Goal: Information Seeking & Learning: Learn about a topic

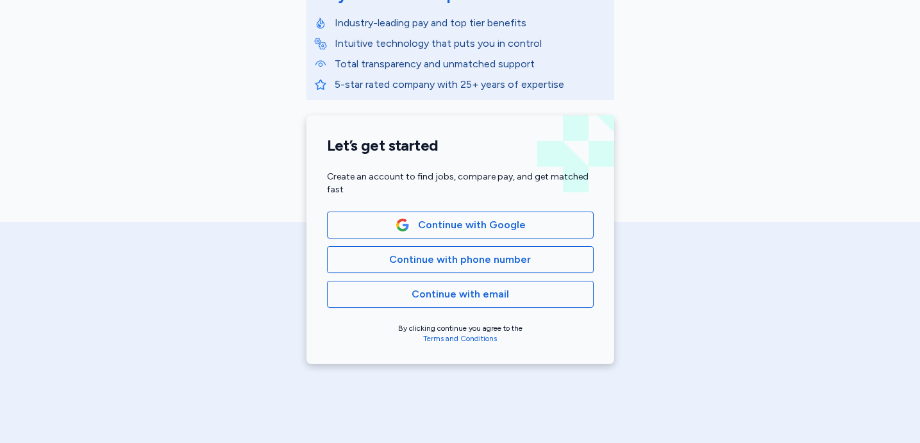
scroll to position [209, 0]
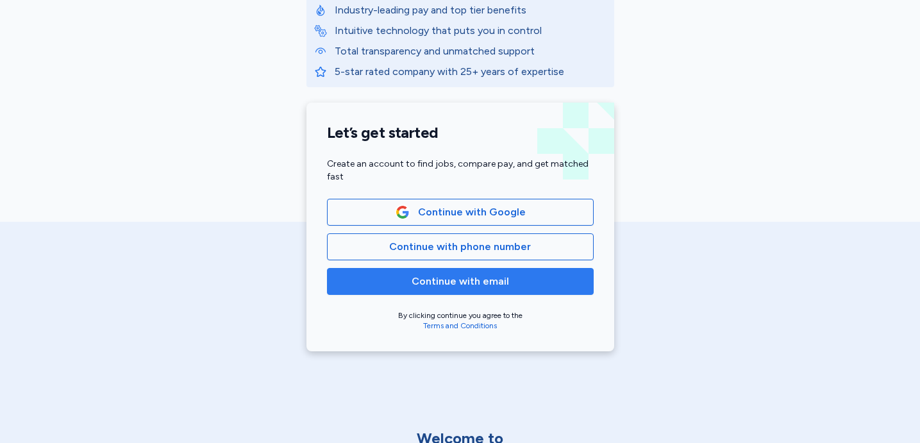
click at [422, 286] on span "Continue with email" at bounding box center [460, 281] width 97 height 15
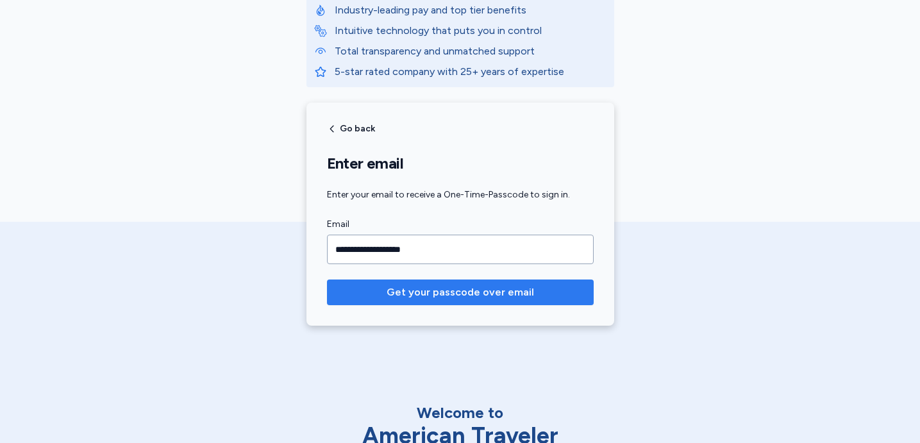
type input "**********"
click at [431, 297] on span "Get your passcode over email" at bounding box center [460, 292] width 147 height 15
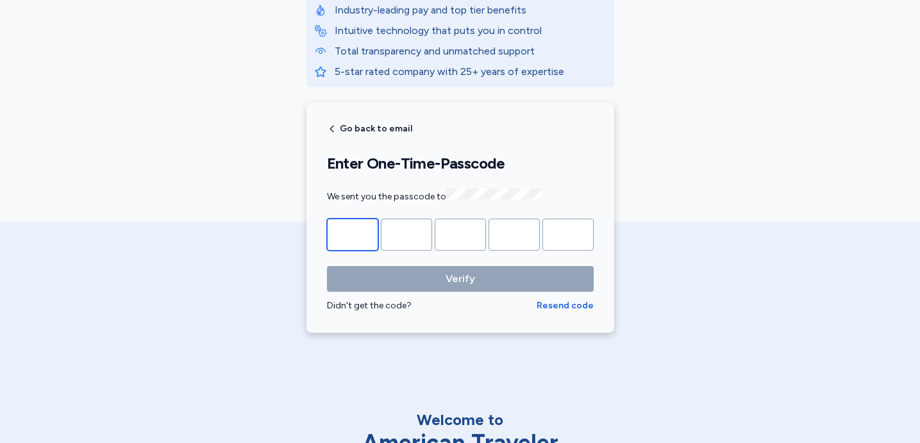
type input "*"
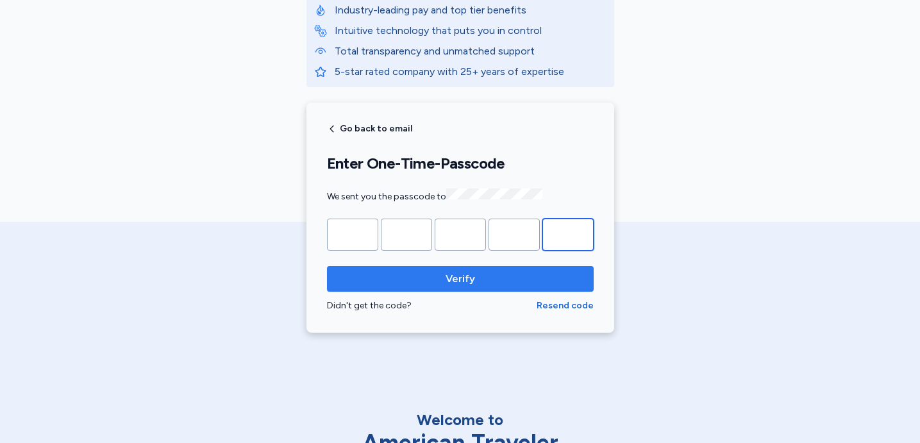
type input "*"
click at [455, 280] on span "Verify" at bounding box center [460, 278] width 29 height 15
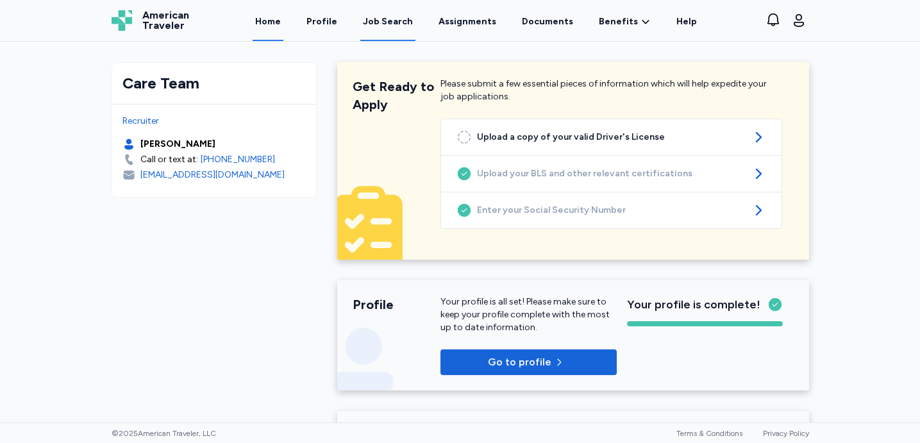
click at [400, 19] on div "Job Search" at bounding box center [388, 21] width 50 height 13
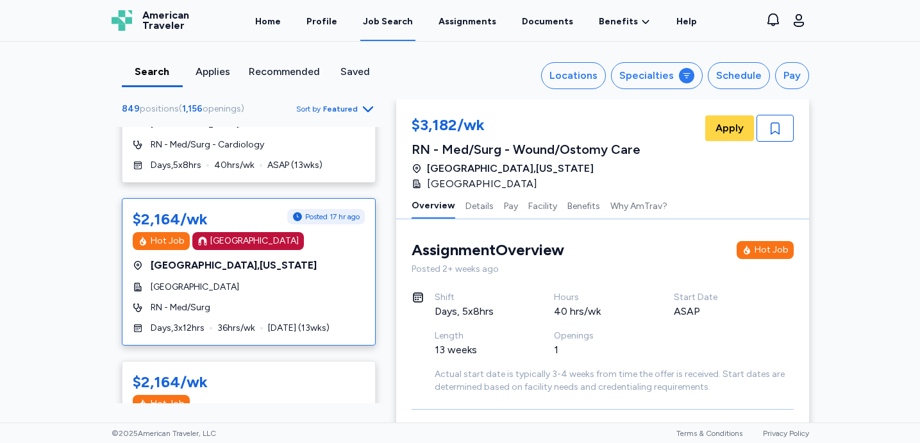
scroll to position [1597, 0]
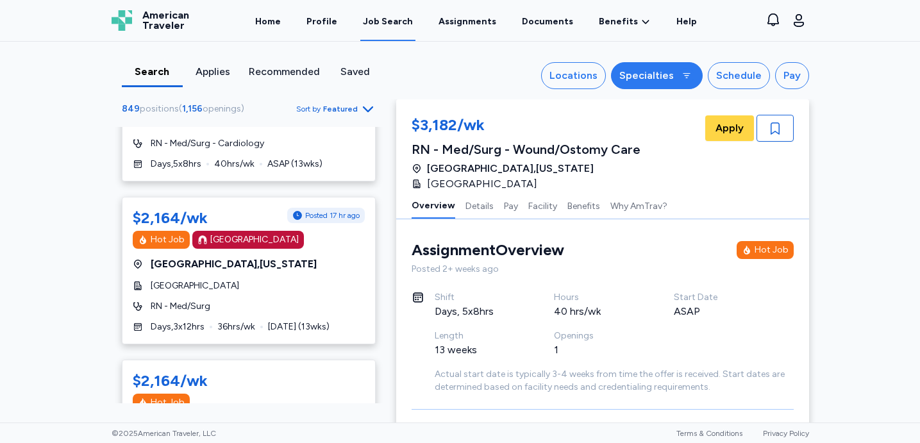
click at [651, 72] on div "Specialties" at bounding box center [646, 75] width 54 height 15
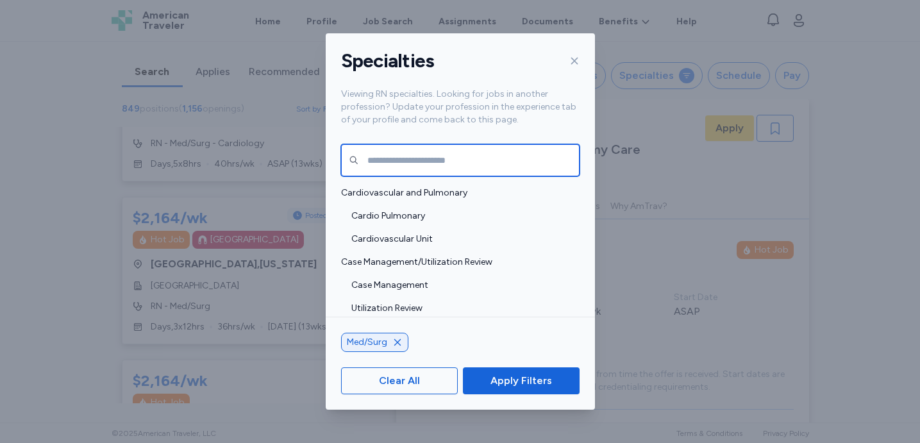
click at [438, 163] on input "text" at bounding box center [460, 160] width 238 height 32
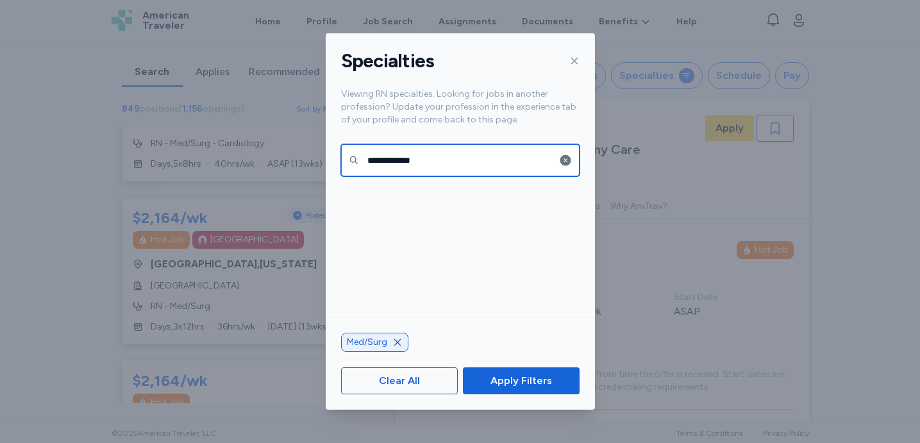
type input "**********"
click at [517, 264] on div at bounding box center [460, 249] width 269 height 136
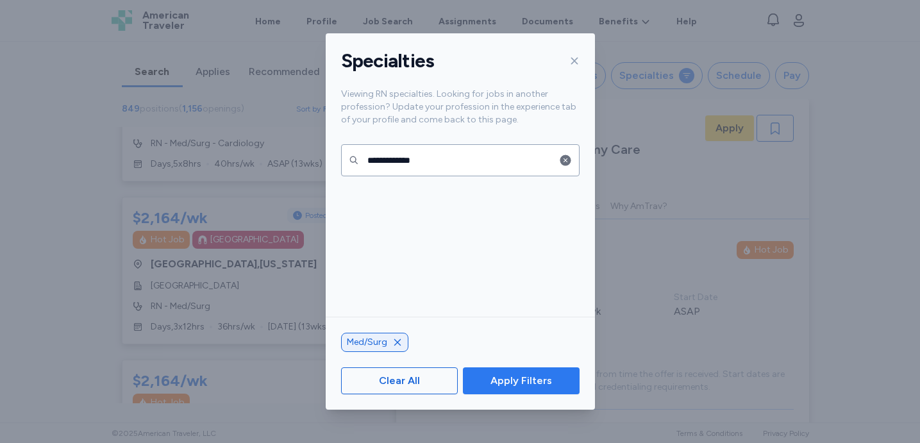
click at [478, 377] on span "Apply Filters" at bounding box center [521, 380] width 96 height 15
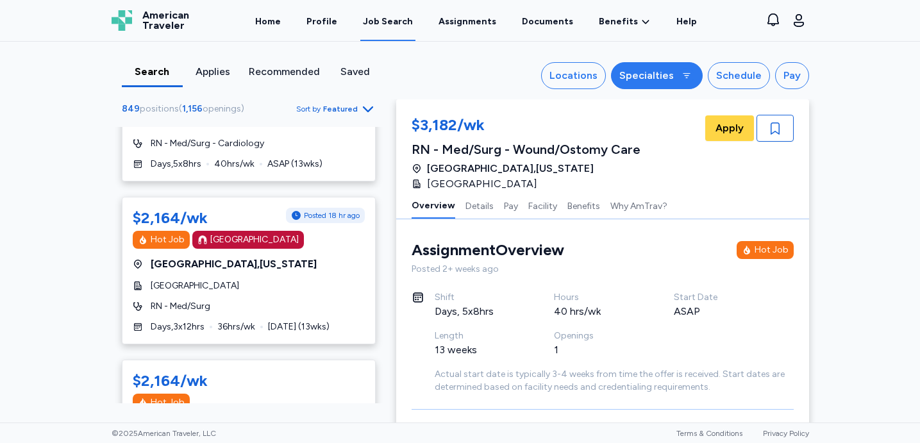
click at [667, 72] on div "Specialties" at bounding box center [646, 75] width 54 height 15
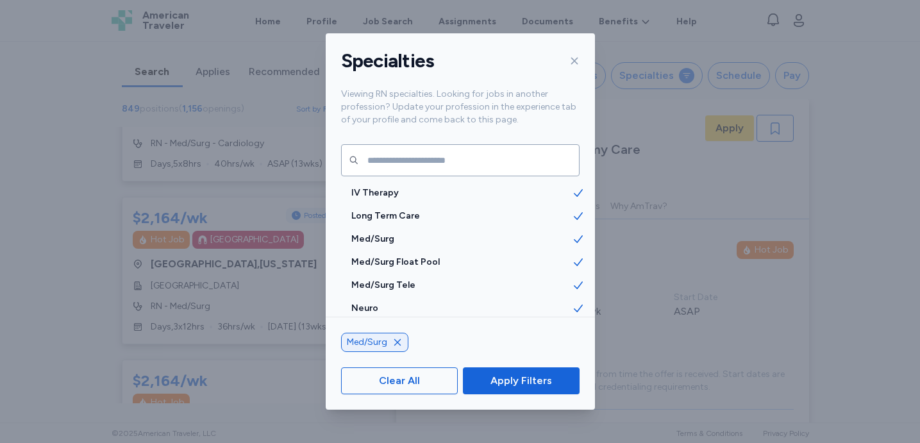
scroll to position [1438, 0]
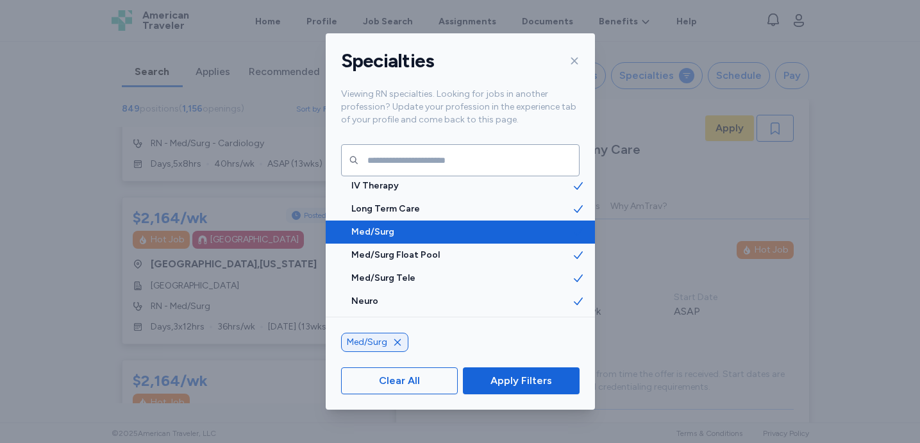
click at [512, 235] on span "Med/Surg" at bounding box center [461, 232] width 221 height 13
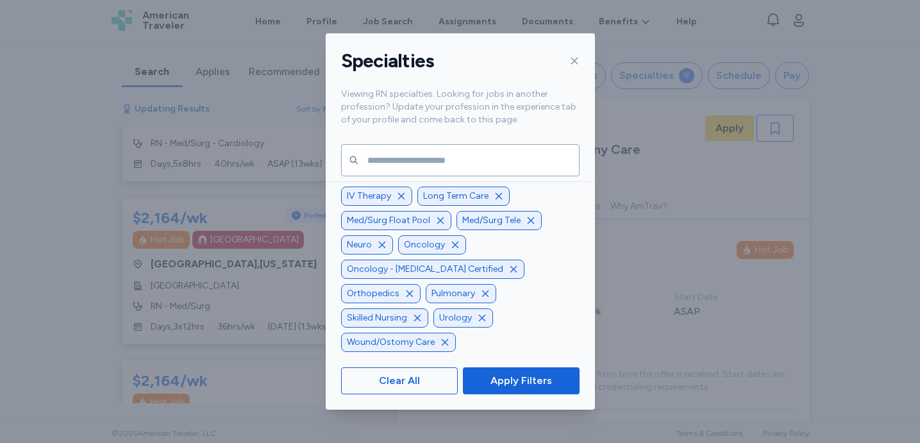
scroll to position [1434, 0]
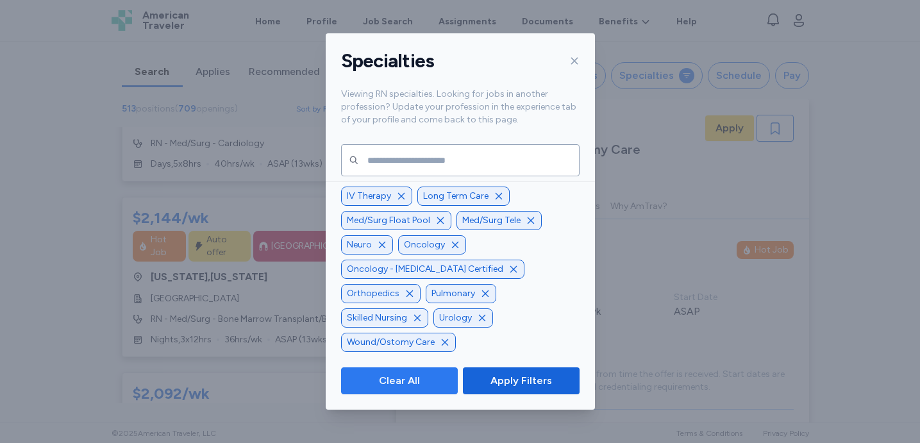
click at [436, 371] on button "Clear All" at bounding box center [399, 380] width 117 height 27
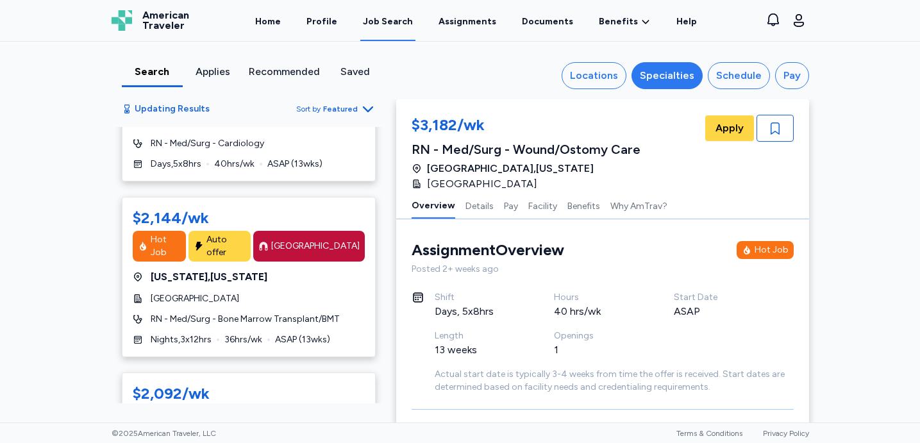
click at [679, 76] on div "Specialties" at bounding box center [667, 75] width 54 height 15
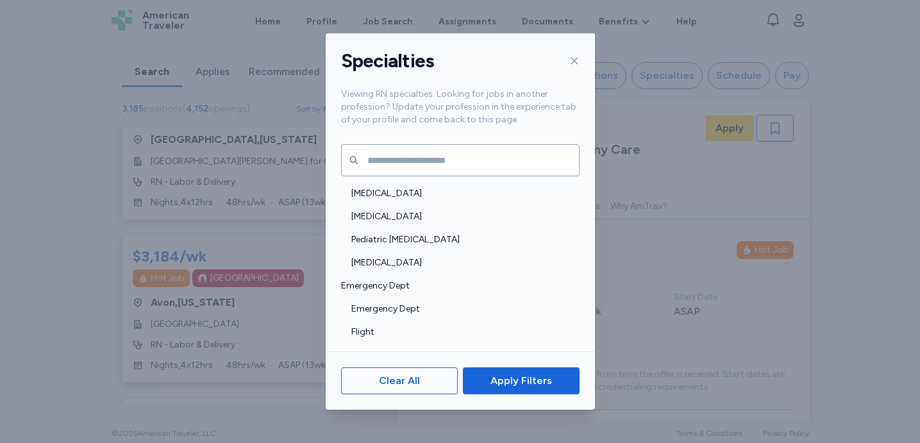
scroll to position [329, 0]
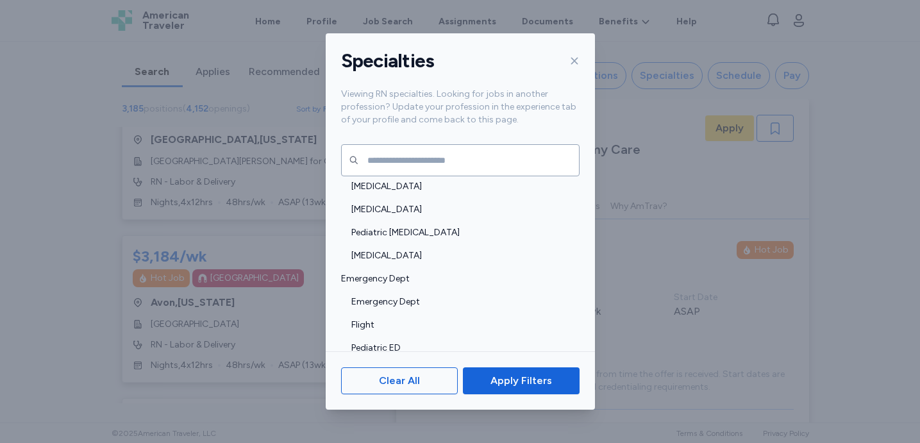
click at [574, 55] on div at bounding box center [571, 61] width 15 height 21
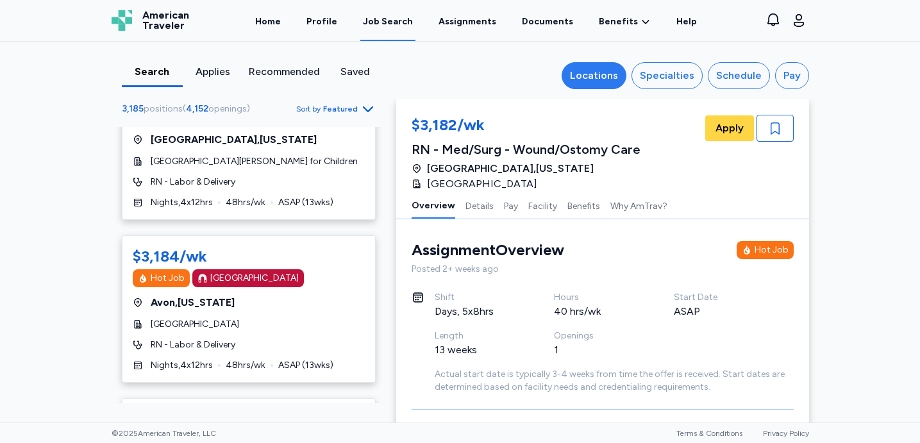
click at [590, 77] on div "Locations" at bounding box center [594, 75] width 48 height 15
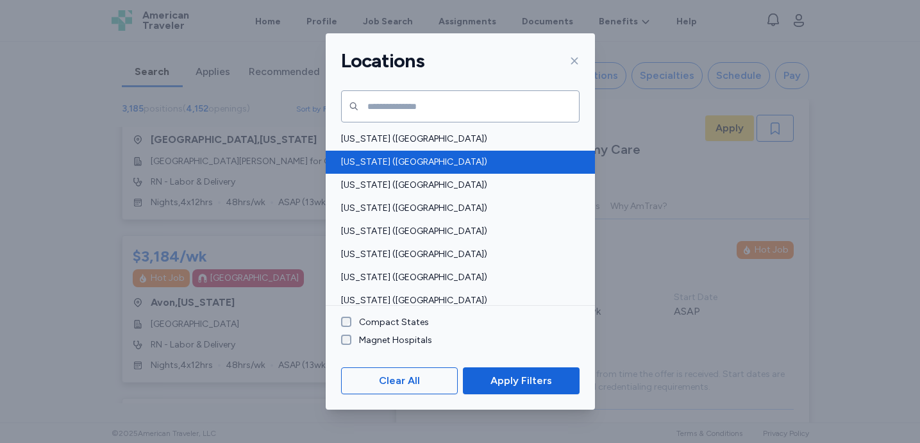
click at [392, 158] on span "[US_STATE] ([GEOGRAPHIC_DATA])" at bounding box center [456, 162] width 231 height 13
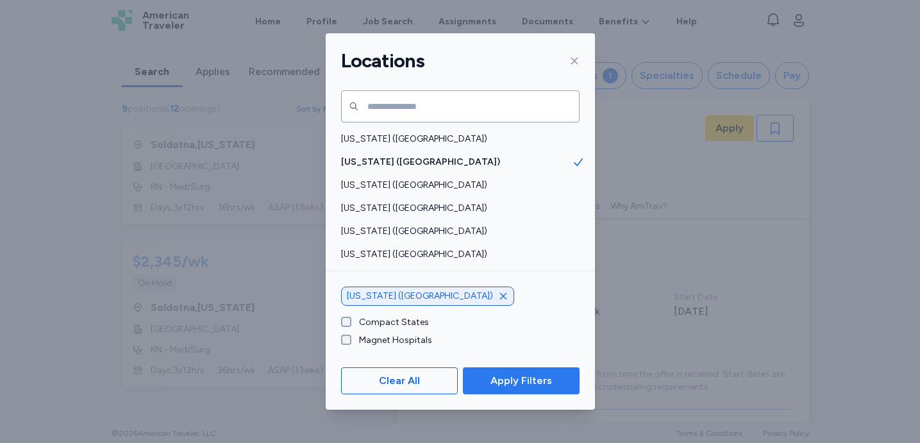
scroll to position [1063, 0]
click at [518, 379] on span "Apply Filters" at bounding box center [521, 380] width 62 height 15
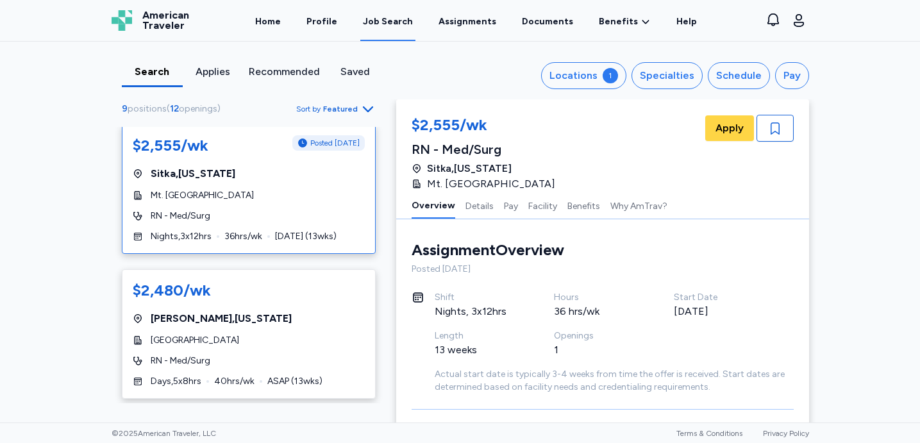
scroll to position [3, 0]
